Goal: Information Seeking & Learning: Learn about a topic

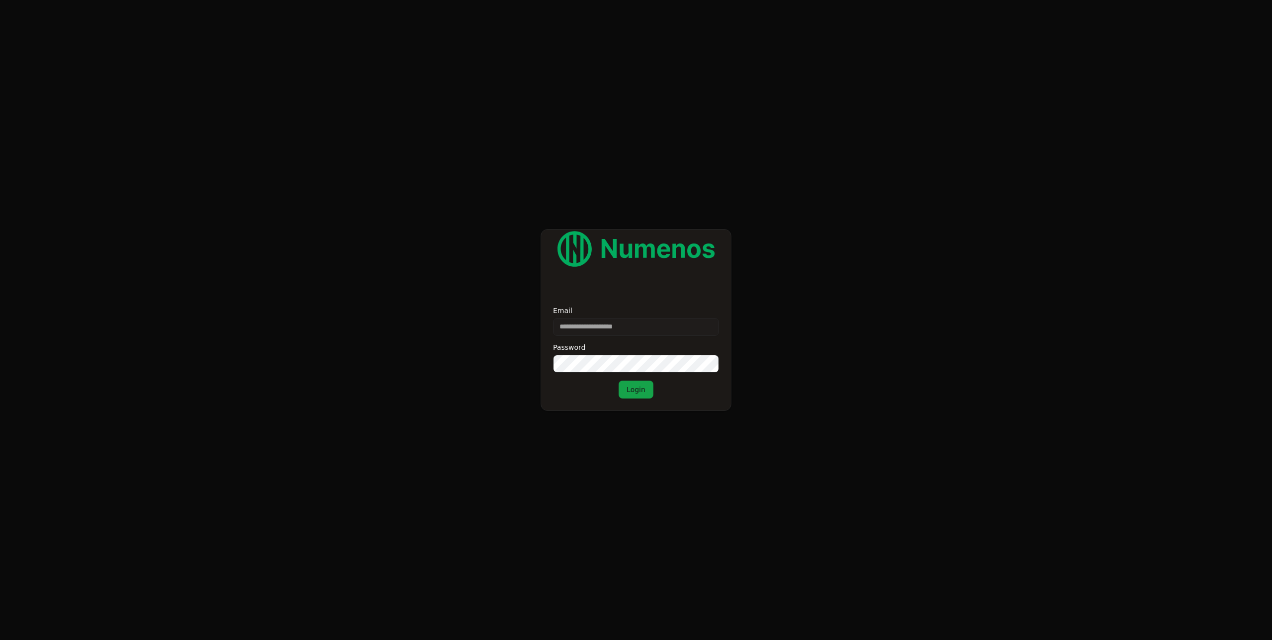
type input "**********"
click at [618, 380] on button "Login" at bounding box center [635, 389] width 35 height 18
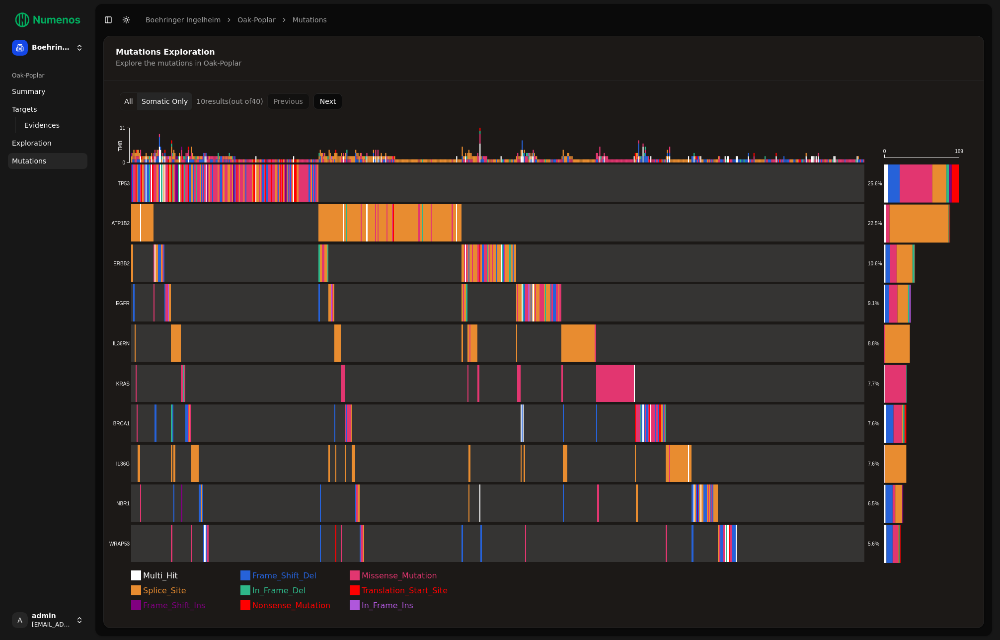
drag, startPoint x: 999, startPoint y: 168, endPoint x: 886, endPoint y: 170, distance: 113.8
click at [886, 170] on div "Boehringer Ingelheim Oak-Poplar Summary Targets Evidences Exploration Mutations…" at bounding box center [500, 320] width 1000 height 640
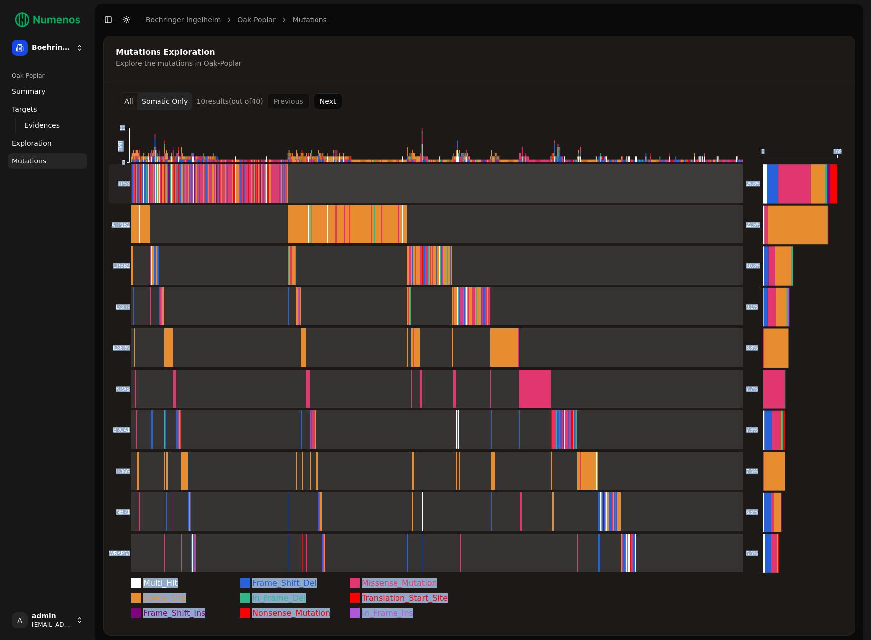
click at [483, 187] on rect at bounding box center [426, 183] width 634 height 39
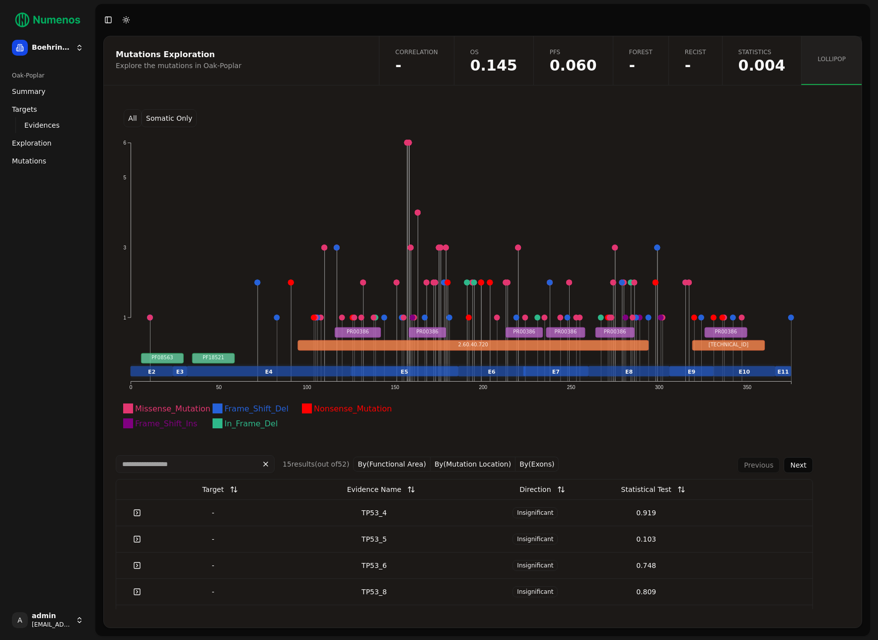
click at [160, 119] on button "Somatic Only" at bounding box center [169, 118] width 55 height 18
click at [133, 113] on button "All" at bounding box center [133, 118] width 18 height 18
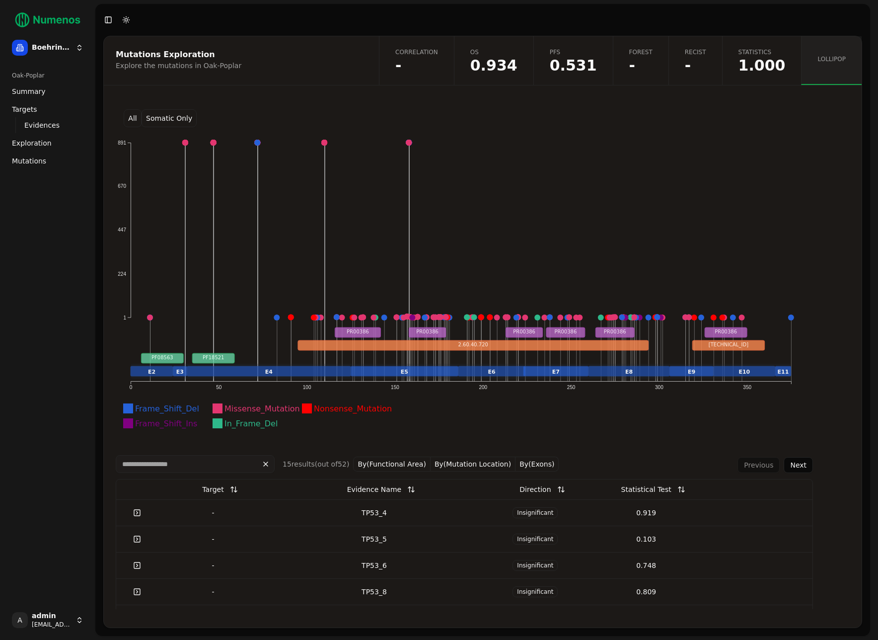
click at [451, 101] on div "All Somatic Only Frame_Shift_Del Missense_Mutation Nonsense_Mutation Frame_Shif…" at bounding box center [483, 353] width 758 height 512
click at [409, 514] on div "TP53_4" at bounding box center [375, 513] width 204 height 10
click at [524, 458] on button "By(Exons)" at bounding box center [537, 463] width 43 height 15
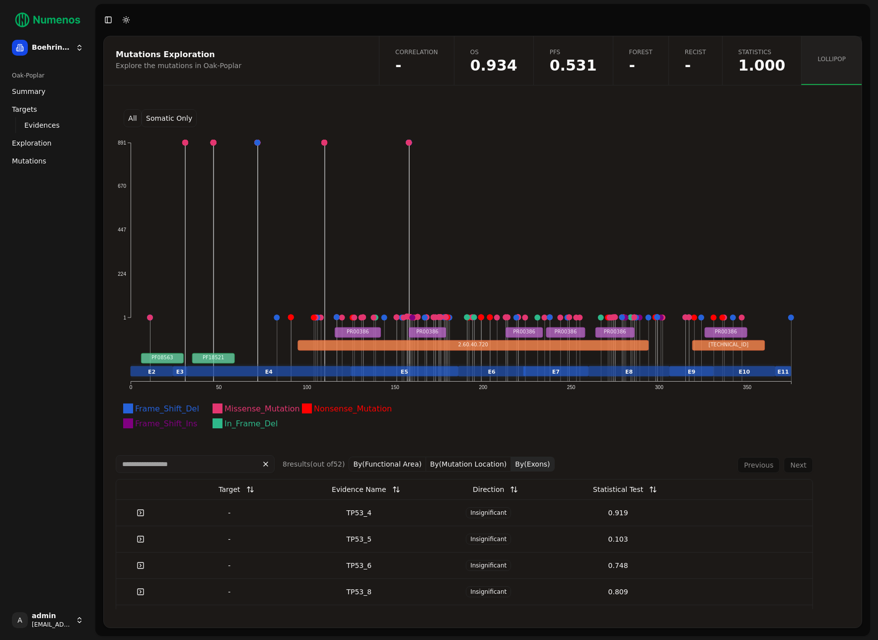
click at [526, 466] on button "By(Exons)" at bounding box center [532, 463] width 43 height 15
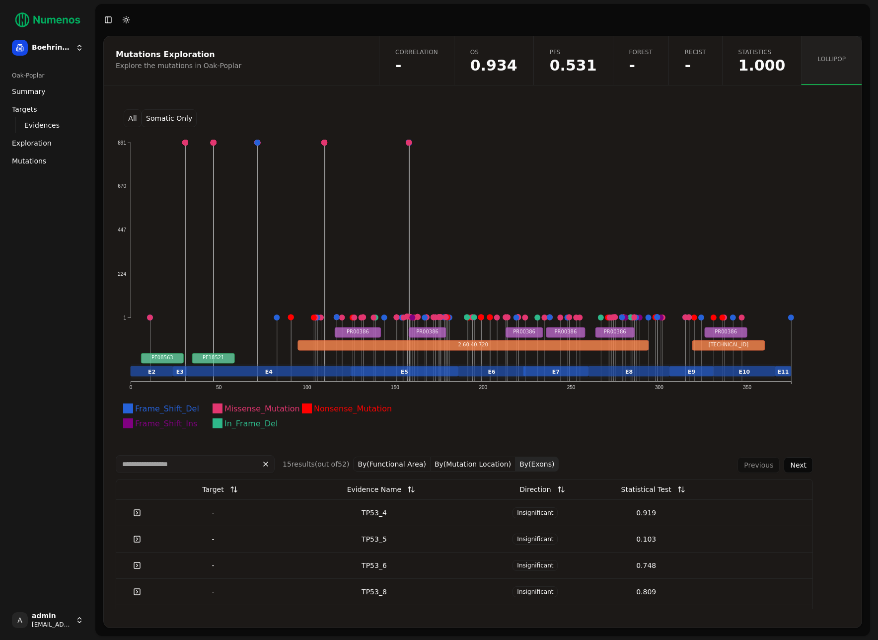
click at [489, 464] on button "By(Mutation Location)" at bounding box center [473, 463] width 85 height 15
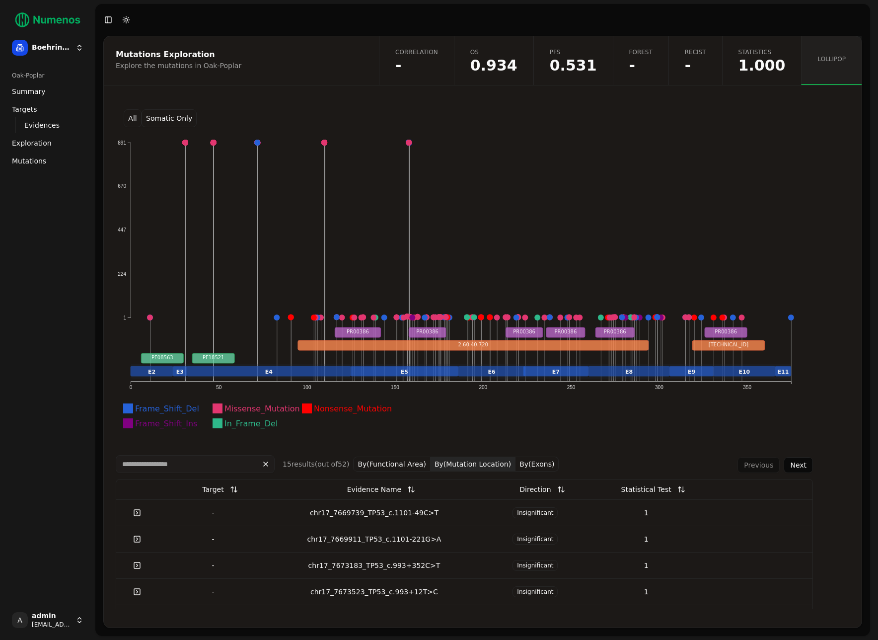
click at [405, 515] on div "chr17_7669739_TP53_c.1101-49C>T" at bounding box center [375, 513] width 204 height 10
click at [673, 488] on button at bounding box center [682, 489] width 20 height 18
click at [407, 464] on button "By(Functional Area)" at bounding box center [391, 463] width 77 height 15
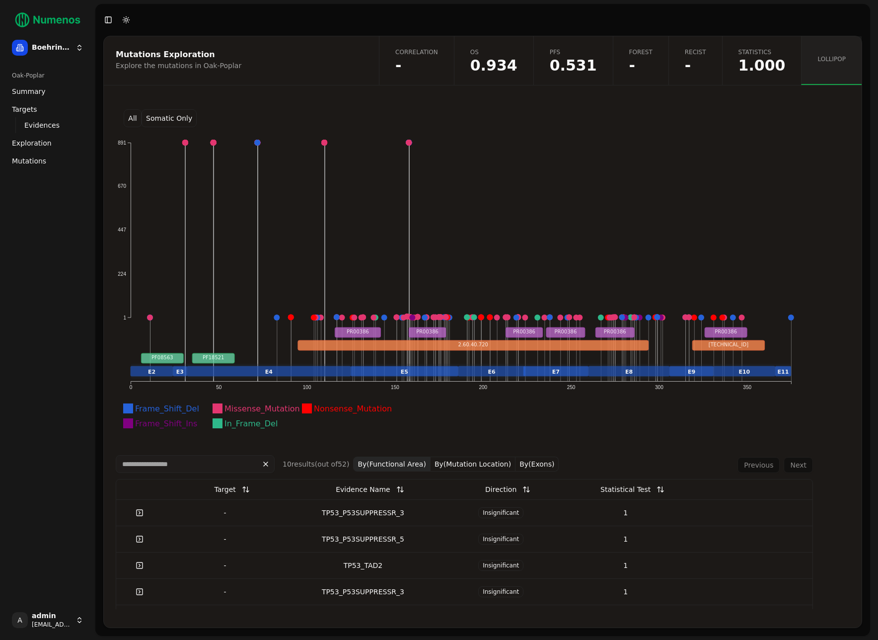
click at [607, 445] on div "Frame_Shift_Del Missense_Mutation Nonsense_Mutation Frame_Shift_Ins In_Frame_De…" at bounding box center [464, 449] width 697 height 628
click at [415, 460] on button "By(Functional Area)" at bounding box center [391, 463] width 77 height 15
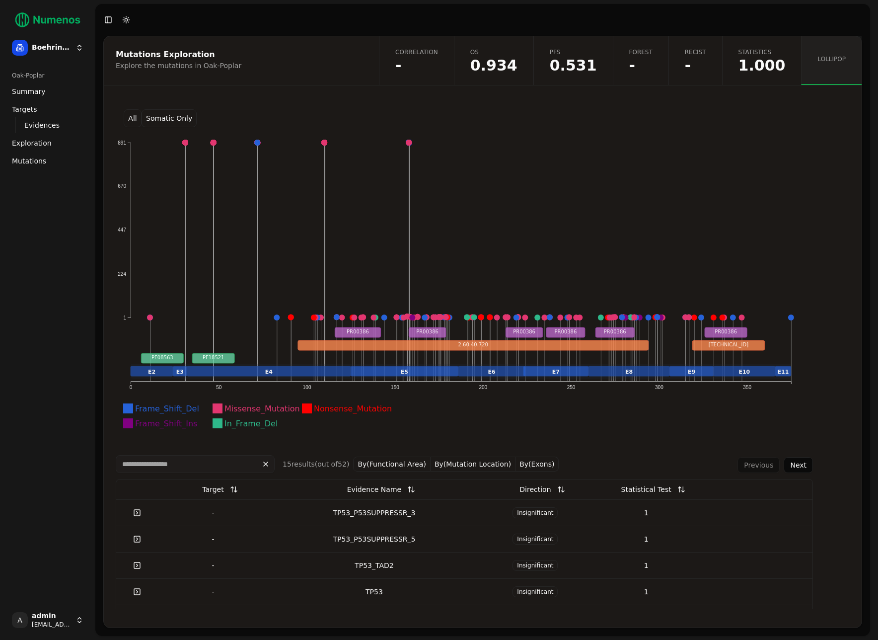
click at [619, 439] on icon "Frame_Shift_Del Missense_Mutation Nonsense_Mutation Frame_Shift_Ins In_Frame_De…" at bounding box center [461, 289] width 690 height 308
click at [674, 487] on button at bounding box center [682, 489] width 20 height 18
click at [674, 487] on button at bounding box center [680, 489] width 20 height 18
click at [485, 509] on div "Insignificant" at bounding box center [535, 512] width 103 height 11
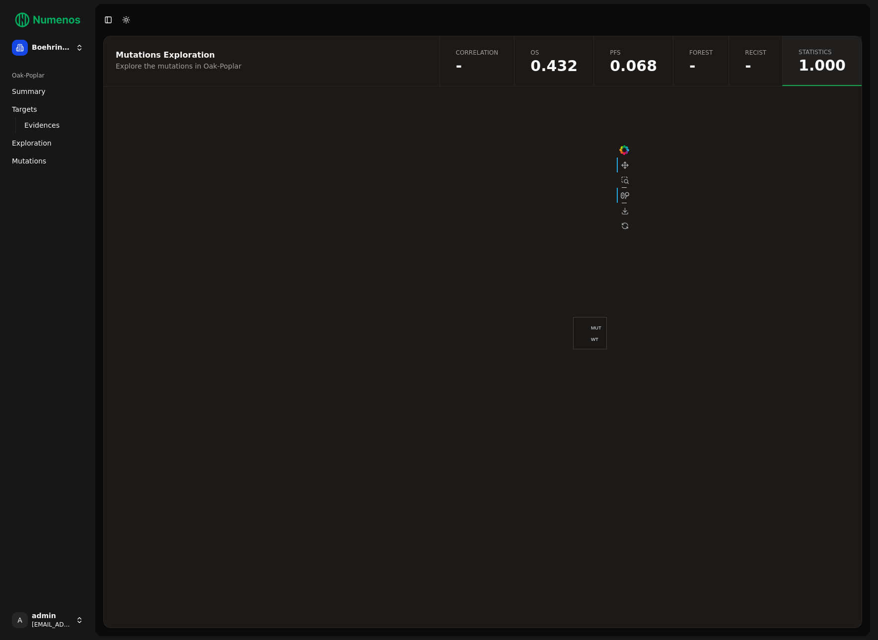
click at [499, 68] on span "-" at bounding box center [477, 66] width 43 height 15
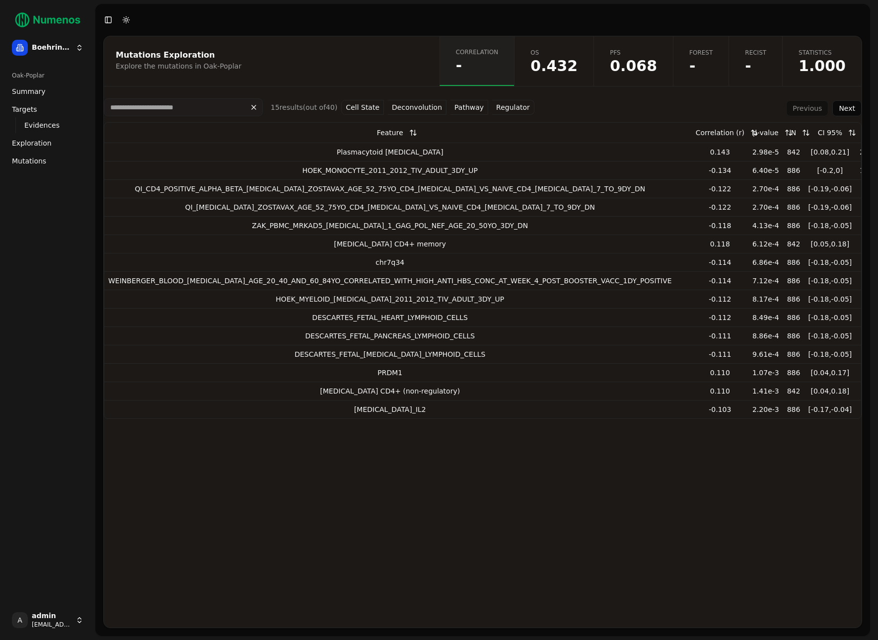
click at [753, 134] on div "p-value" at bounding box center [766, 133] width 26 height 18
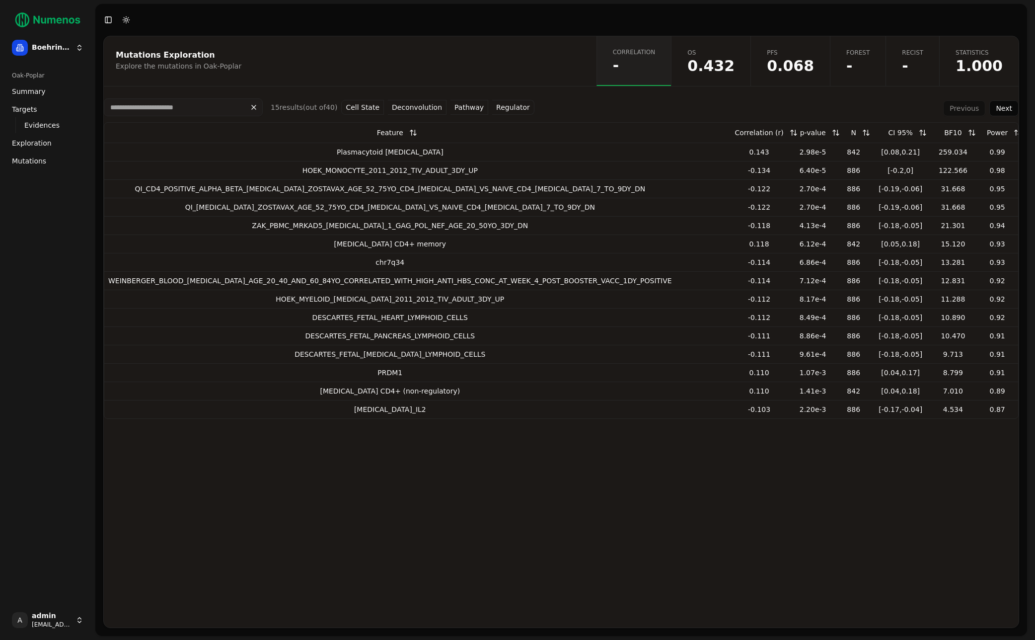
click at [826, 134] on button at bounding box center [836, 133] width 20 height 18
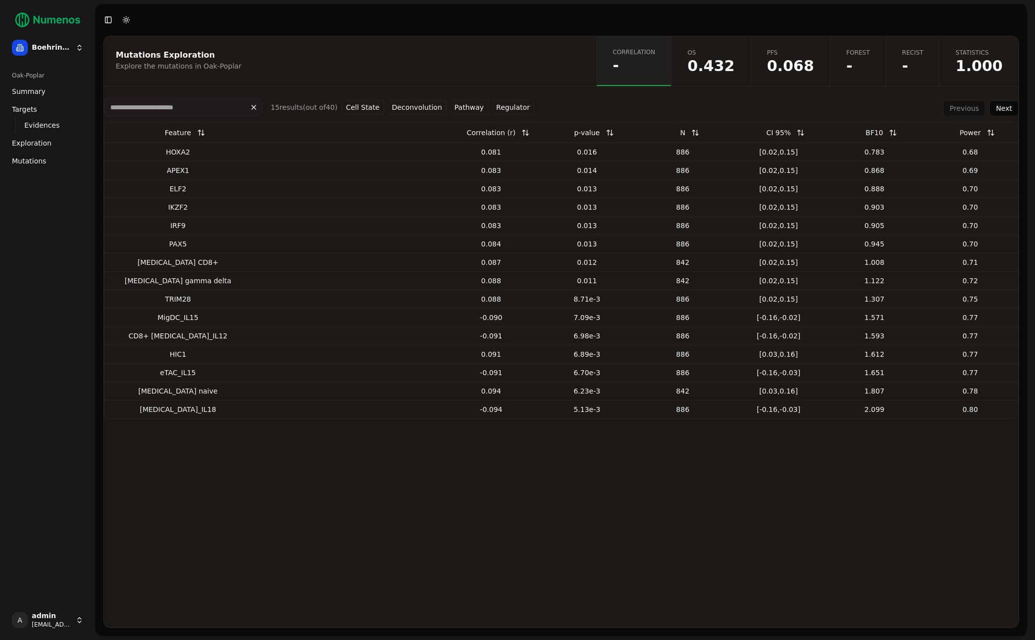
click at [600, 131] on button at bounding box center [610, 133] width 20 height 18
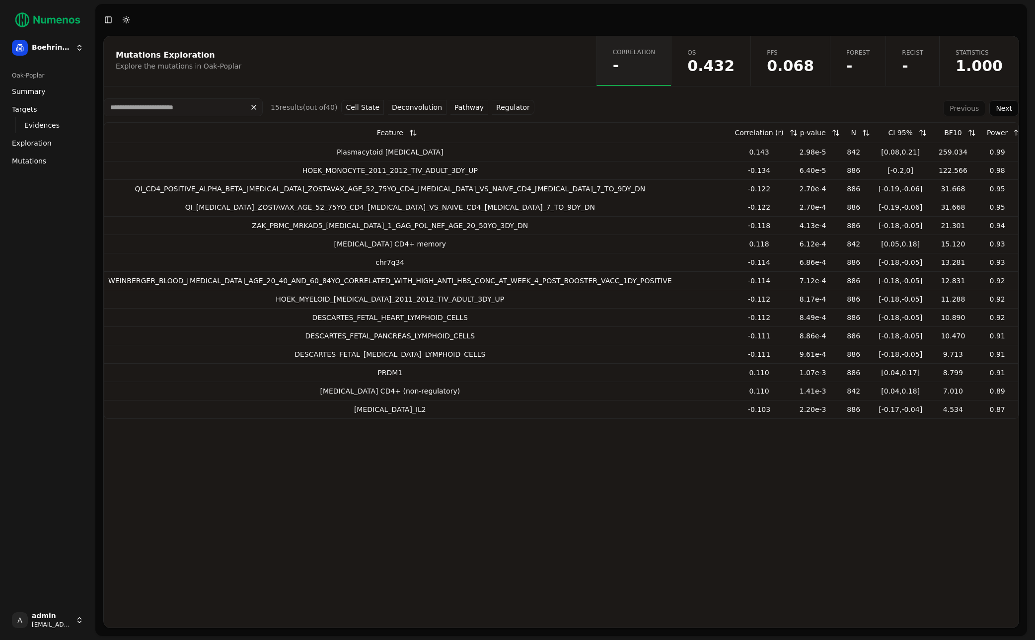
click at [585, 131] on div "Feature" at bounding box center [390, 133] width 564 height 18
click at [584, 90] on div "Mutations Exploration Explore the mutations in Oak-Poplar Correlation - OS 0.43…" at bounding box center [561, 332] width 916 height 592
click at [577, 112] on div "15 result s (out of 40 ) Cell State Deconvolution Pathway Regulator Previous Ne…" at bounding box center [561, 107] width 915 height 18
click at [578, 109] on div "15 result s (out of 40 ) Cell State Deconvolution Pathway Regulator Previous Ne…" at bounding box center [561, 107] width 915 height 18
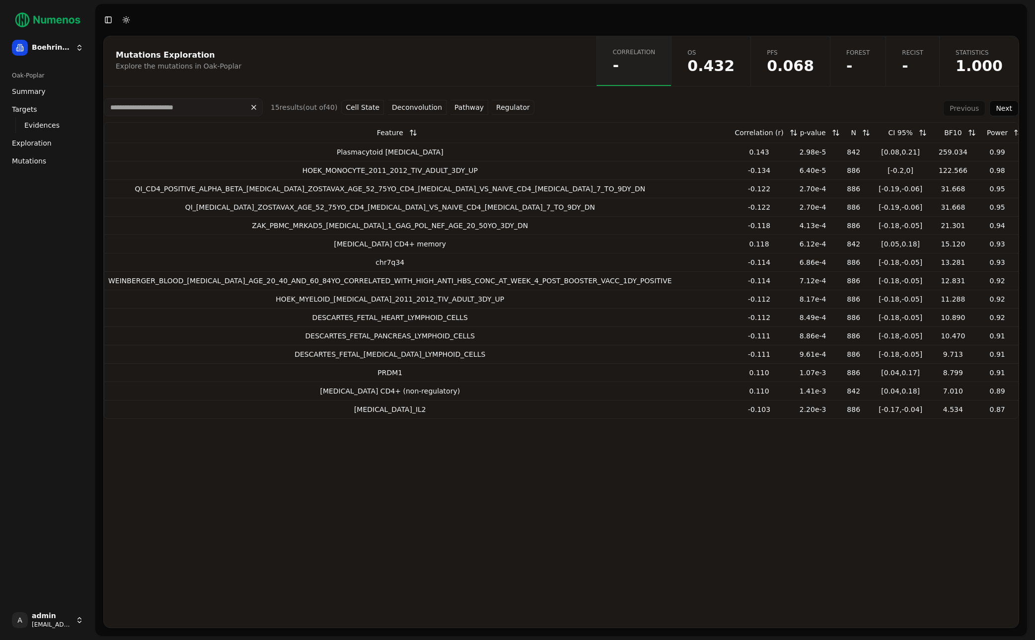
click at [578, 109] on div "15 result s (out of 40 ) Cell State Deconvolution Pathway Regulator Previous Ne…" at bounding box center [561, 107] width 915 height 18
click at [386, 70] on div "Explore the mutations in Oak-Poplar" at bounding box center [349, 66] width 466 height 10
